Goal: Find contact information: Find contact information

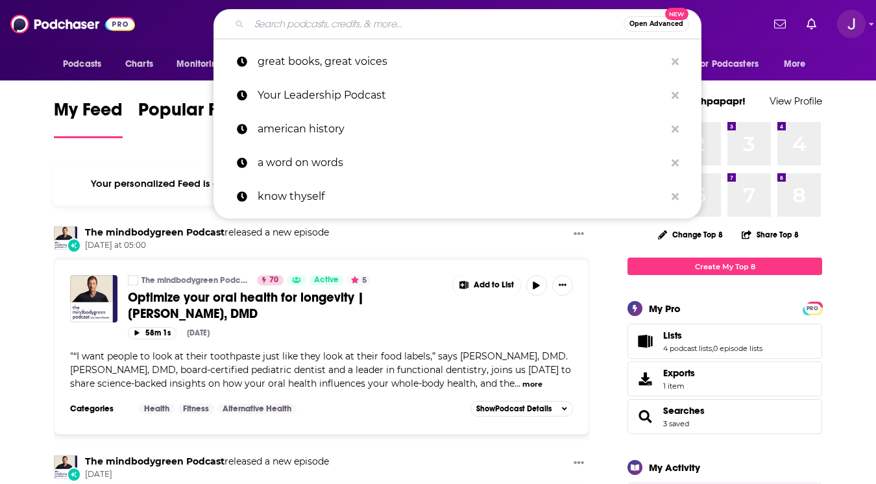
click at [372, 24] on input "Search podcasts, credits, & more..." at bounding box center [436, 24] width 374 height 21
type input "p"
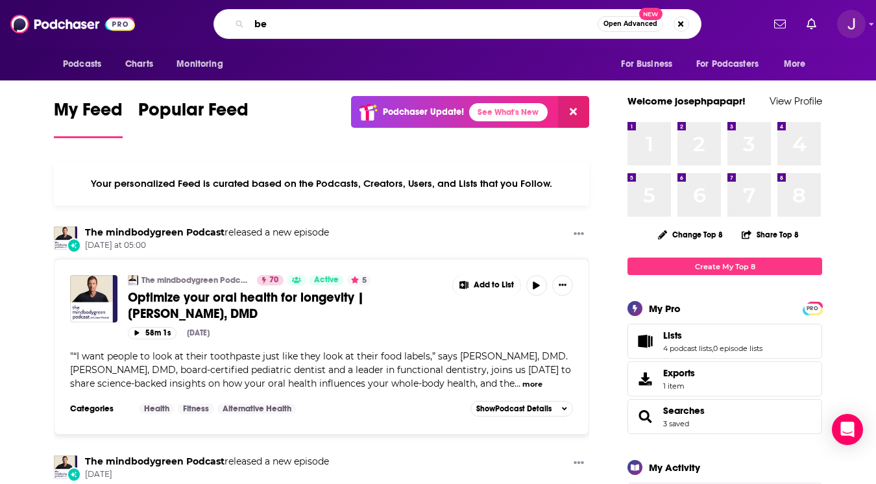
type input "b"
type input "bethenny"
click at [628, 25] on span "Open Advanced" at bounding box center [630, 24] width 54 height 6
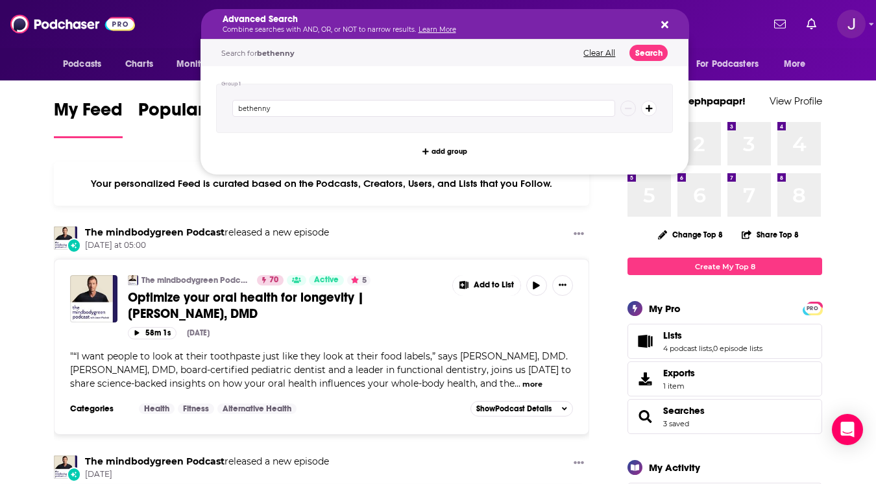
click at [664, 22] on icon "Search podcasts, credits, & more..." at bounding box center [664, 24] width 7 height 10
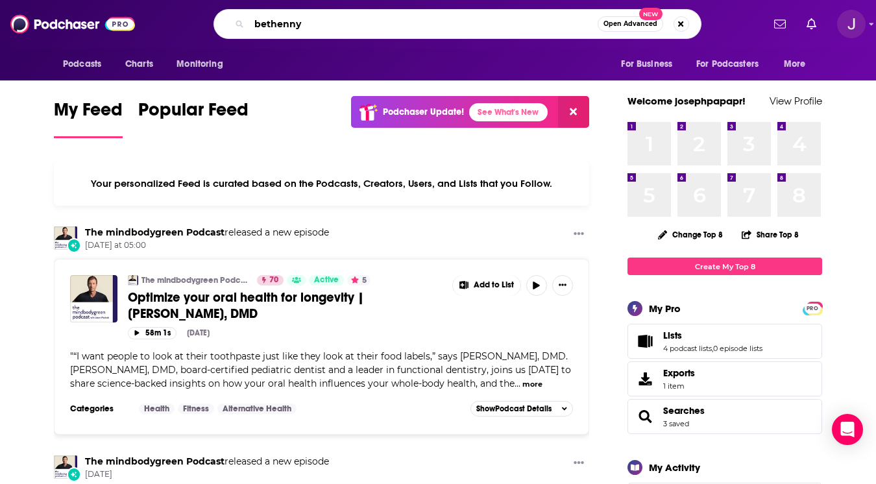
click at [462, 18] on input "bethenny" at bounding box center [423, 24] width 348 height 21
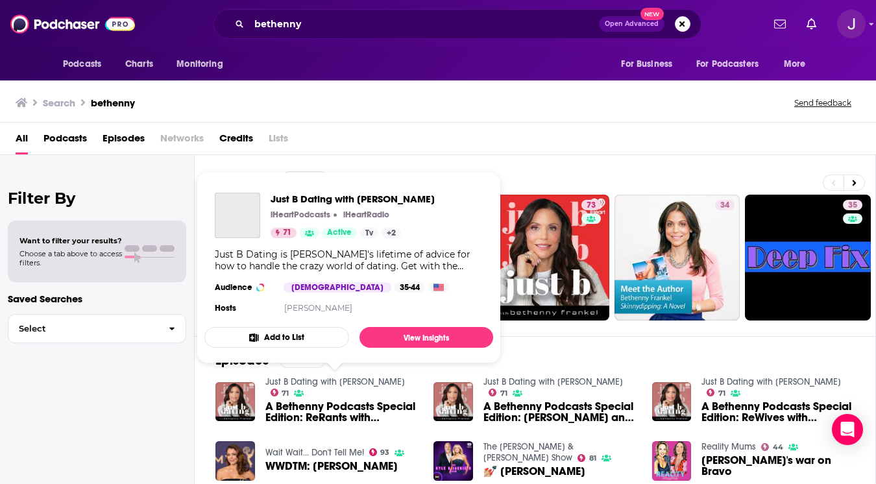
click at [352, 381] on link "Just B Dating with [PERSON_NAME]" at bounding box center [334, 381] width 139 height 11
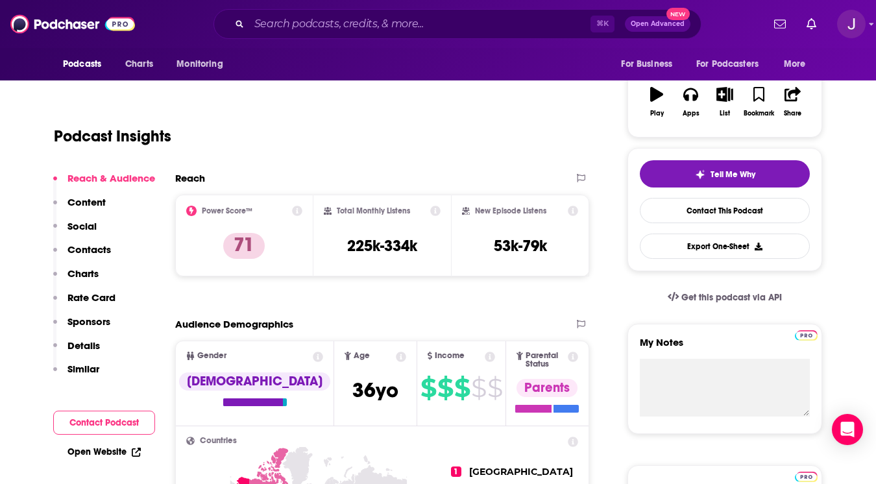
scroll to position [201, 0]
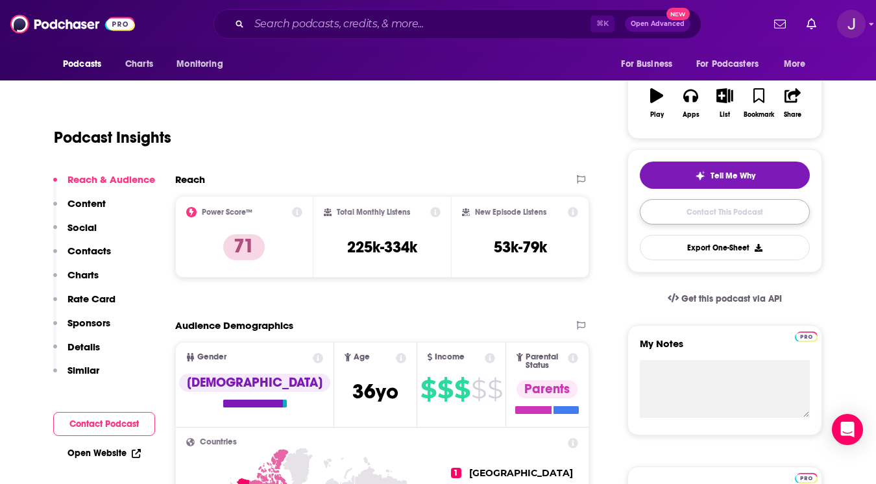
click at [712, 217] on link "Contact This Podcast" at bounding box center [725, 211] width 170 height 25
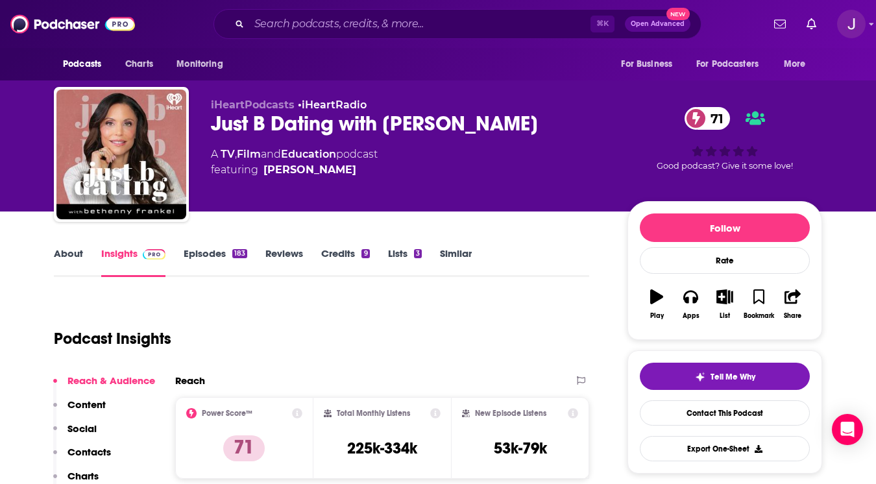
click at [232, 126] on div "Just B Dating with [PERSON_NAME] 71" at bounding box center [409, 123] width 396 height 25
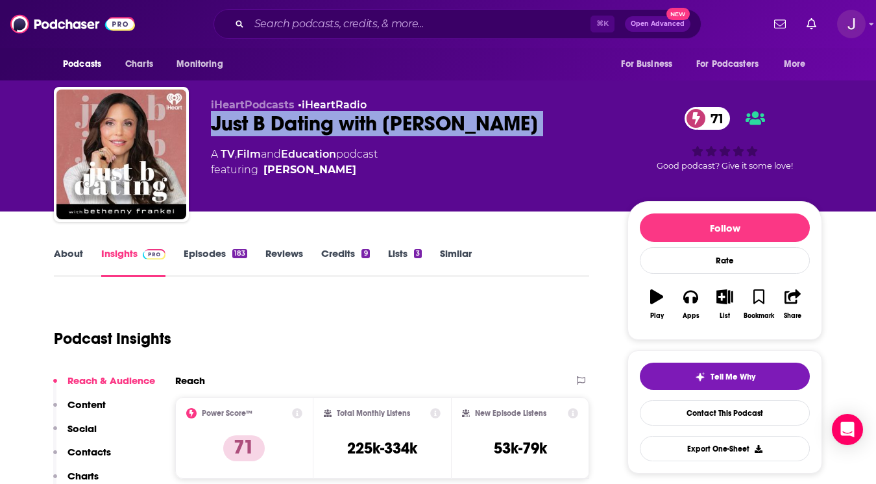
click at [232, 126] on div "Just B Dating with [PERSON_NAME] 71" at bounding box center [409, 123] width 396 height 25
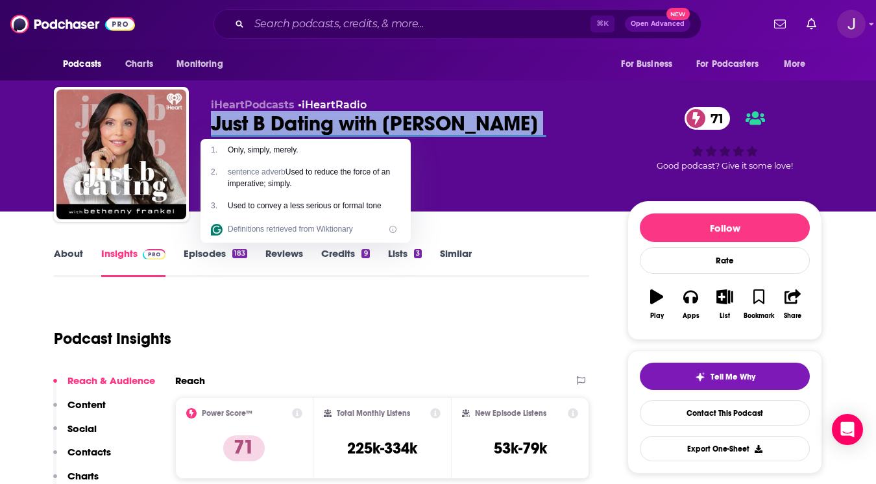
copy div "Just B Dating with [PERSON_NAME] 71"
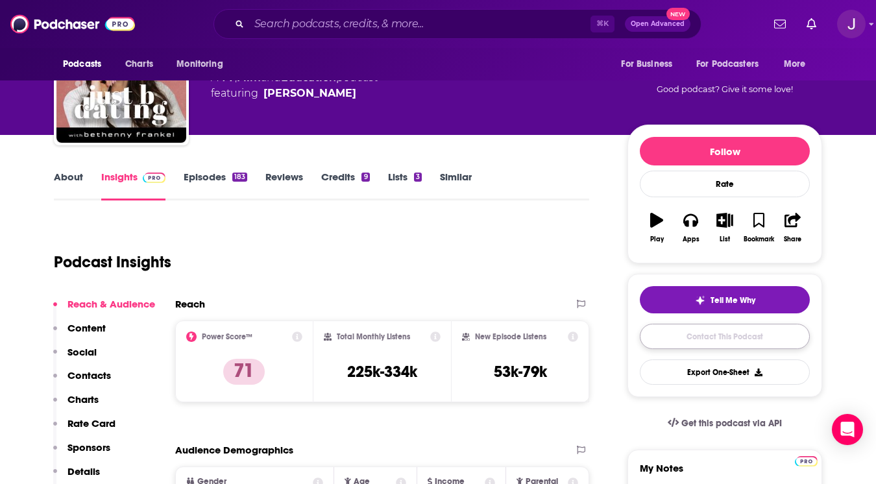
click at [674, 339] on link "Contact This Podcast" at bounding box center [725, 336] width 170 height 25
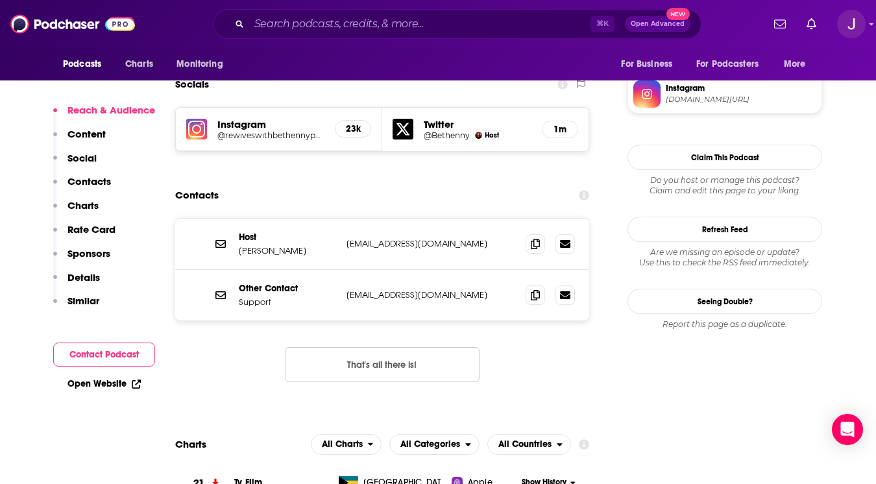
scroll to position [1096, 0]
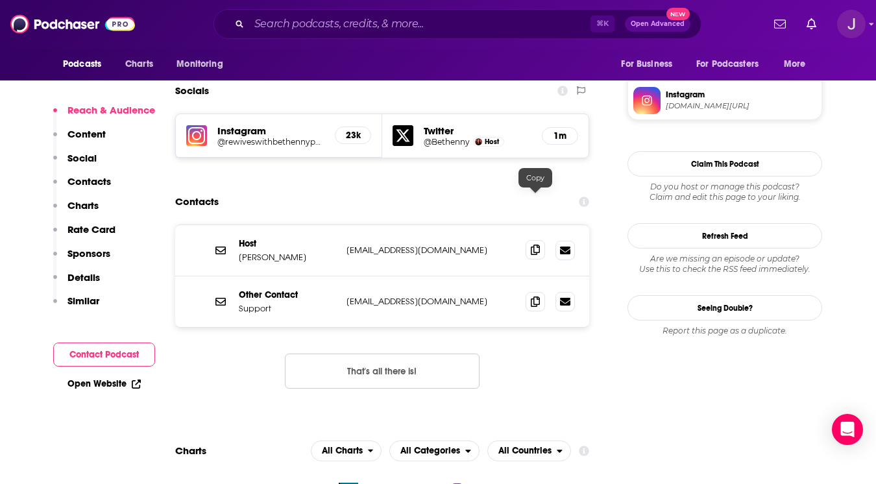
click at [537, 245] on icon at bounding box center [535, 250] width 9 height 10
click at [539, 245] on icon at bounding box center [535, 250] width 9 height 10
